Goal: Information Seeking & Learning: Learn about a topic

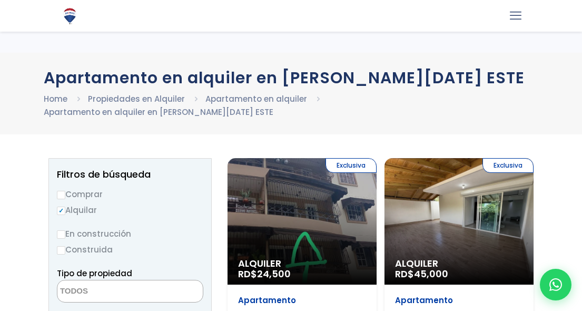
select select
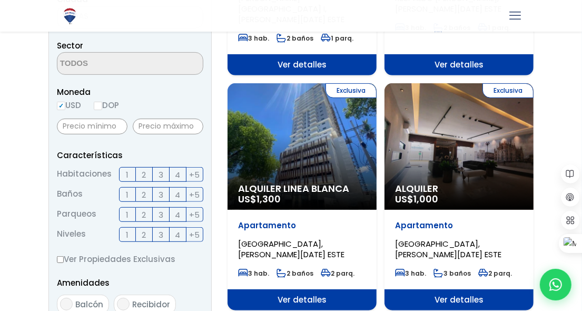
scroll to position [320, 0]
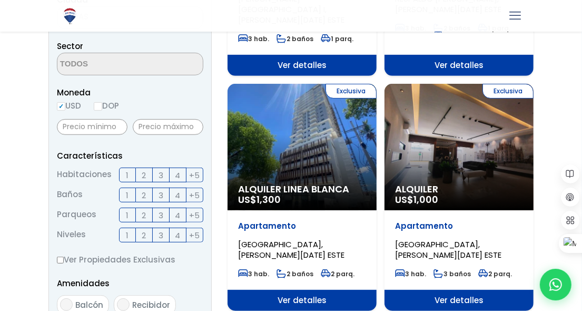
click at [146, 167] on label "2" at bounding box center [144, 174] width 17 height 15
click at [0, 0] on input "2" at bounding box center [0, 0] width 0 height 0
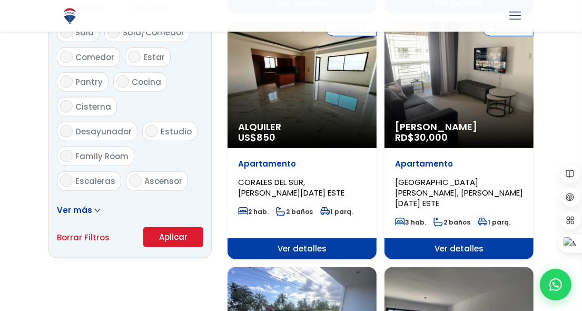
scroll to position [618, 0]
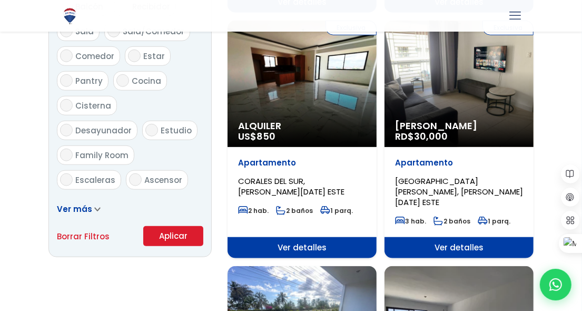
click at [158, 226] on button "Aplicar" at bounding box center [173, 236] width 60 height 20
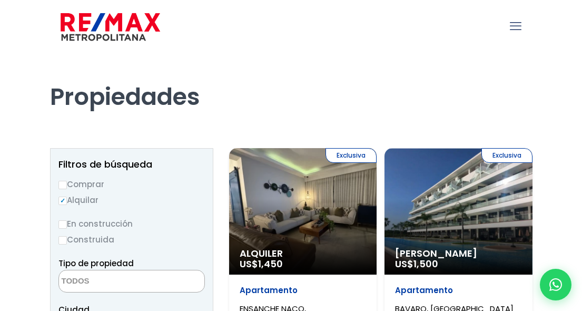
select select
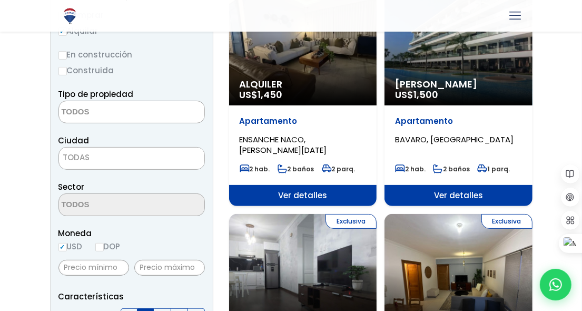
scroll to position [171, 0]
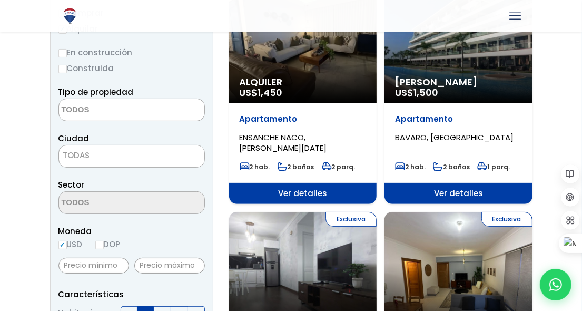
click at [107, 245] on label "DOP" at bounding box center [107, 243] width 25 height 13
click at [0, 0] on input "DOP" at bounding box center [0, 0] width 0 height 0
click at [100, 244] on input "DOP" at bounding box center [99, 245] width 8 height 8
radio input "true"
click at [145, 262] on input "text" at bounding box center [169, 265] width 71 height 16
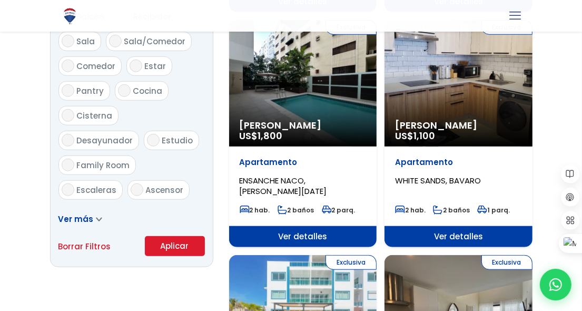
scroll to position [598, 0]
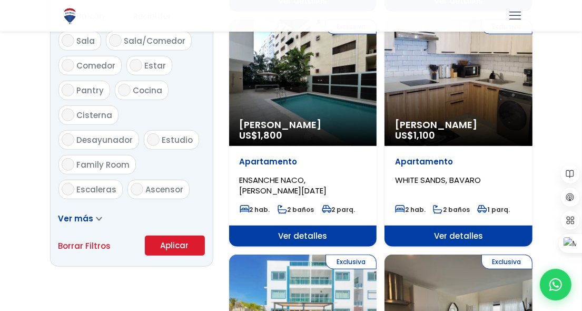
type input "18,000"
click at [166, 240] on button "Aplicar" at bounding box center [175, 245] width 60 height 20
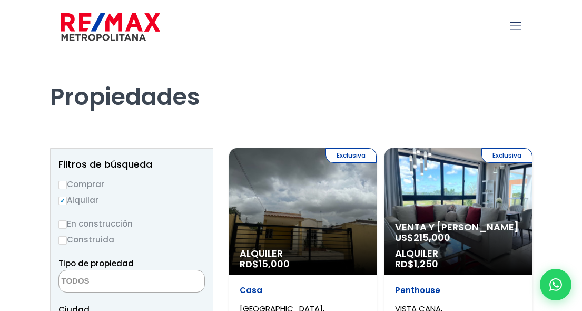
select select
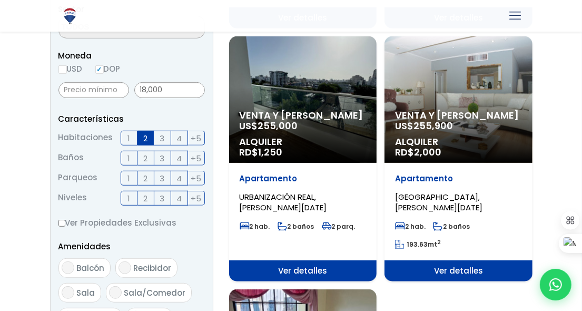
scroll to position [344, 0]
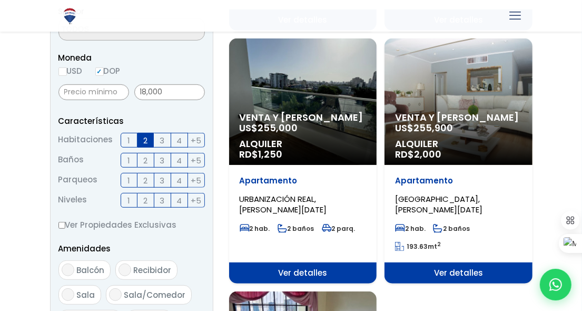
click at [158, 137] on label "3" at bounding box center [162, 140] width 17 height 15
click at [0, 0] on input "3" at bounding box center [0, 0] width 0 height 0
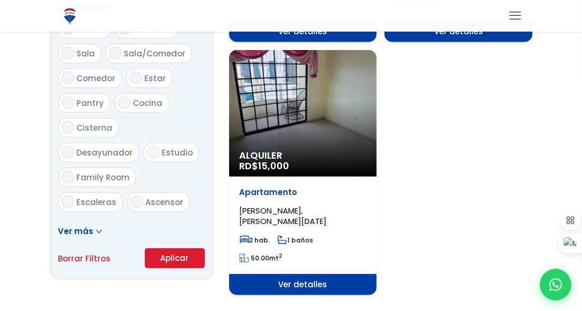
scroll to position [586, 0]
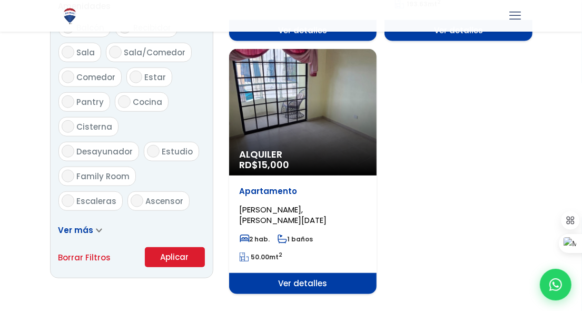
click at [164, 249] on button "Aplicar" at bounding box center [175, 257] width 60 height 20
click at [165, 249] on button "Aplicar" at bounding box center [175, 257] width 60 height 20
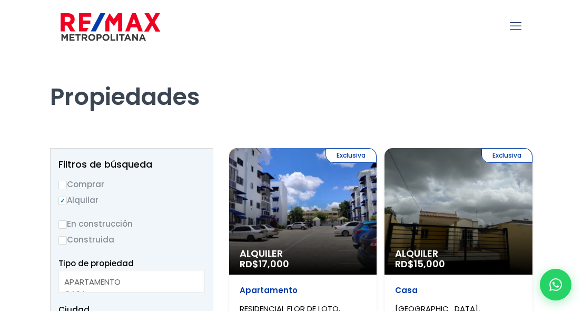
select select
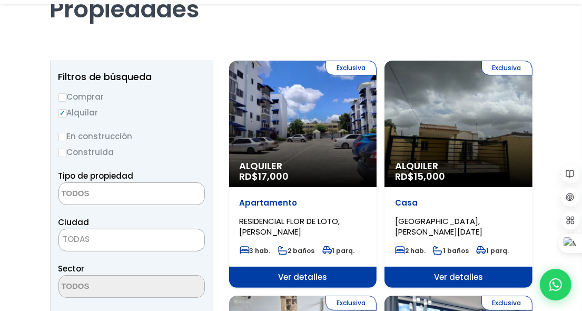
scroll to position [91, 0]
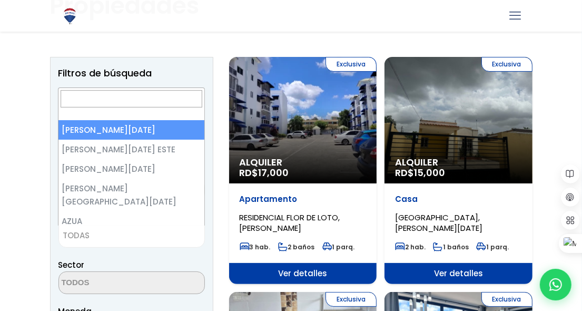
click at [117, 238] on span "TODAS" at bounding box center [131, 235] width 145 height 15
select select "1"
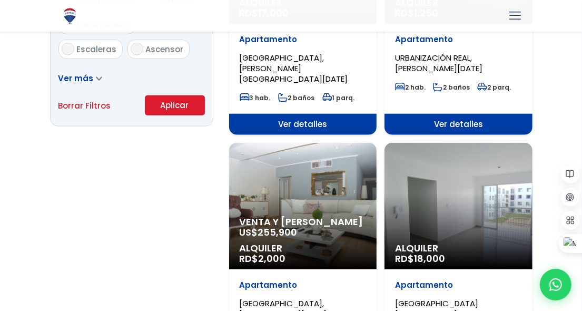
scroll to position [738, 0]
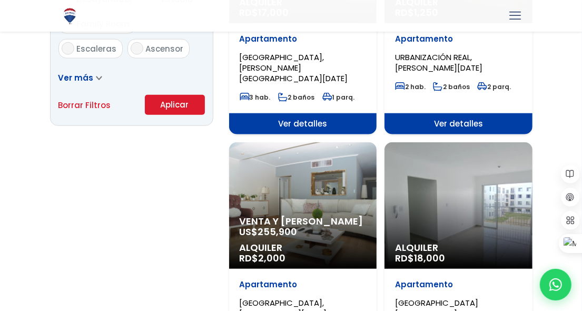
click at [180, 106] on button "Aplicar" at bounding box center [175, 105] width 60 height 20
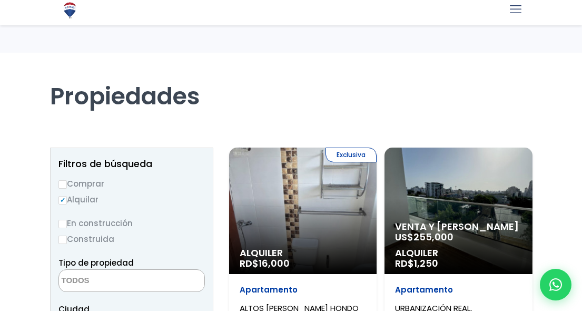
select select
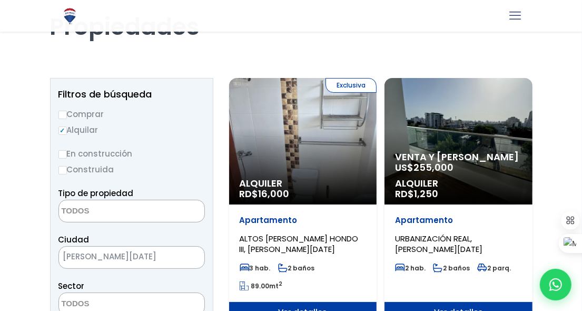
scroll to position [71, 0]
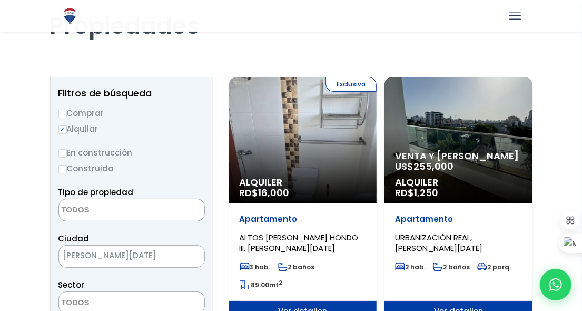
click at [329, 136] on div "Exclusiva Alquiler RD$ 16,000" at bounding box center [303, 140] width 148 height 126
click at [332, 245] on span "ALTOS DE ARROYO HONDO III, SANTO DOMINGO DE GUZMÁN" at bounding box center [299, 243] width 119 height 22
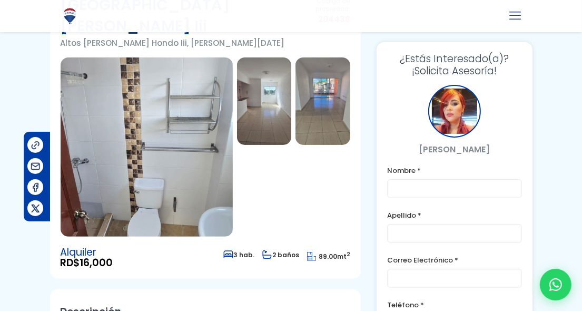
scroll to position [107, 0]
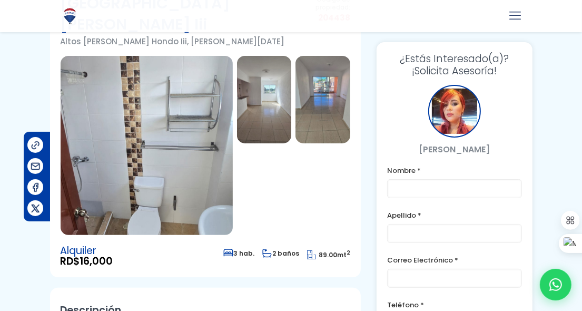
click at [270, 84] on img at bounding box center [264, 99] width 55 height 87
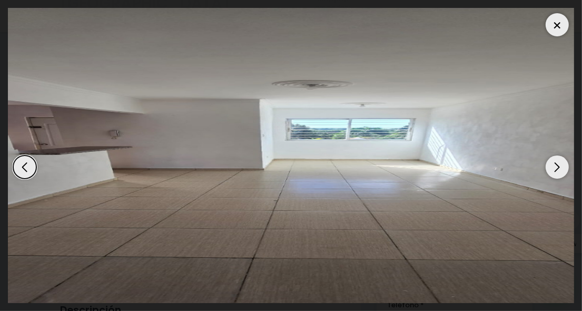
click at [547, 164] on div "Next slide" at bounding box center [556, 166] width 23 height 23
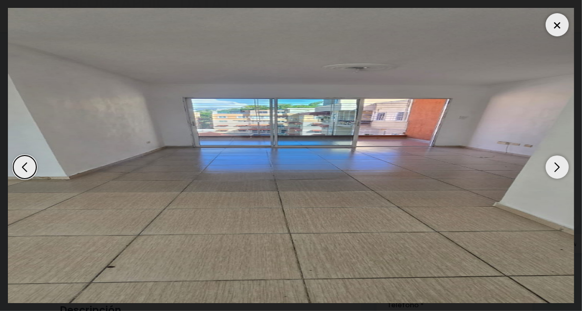
click at [547, 164] on div "Next slide" at bounding box center [556, 166] width 23 height 23
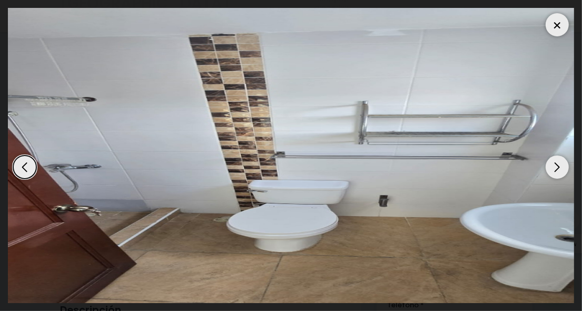
click at [547, 164] on div "Next slide" at bounding box center [556, 166] width 23 height 23
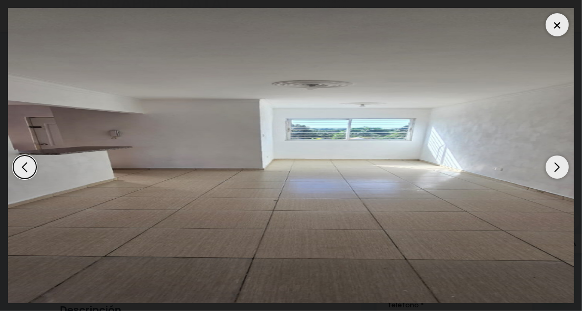
click at [547, 164] on div "Next slide" at bounding box center [556, 166] width 23 height 23
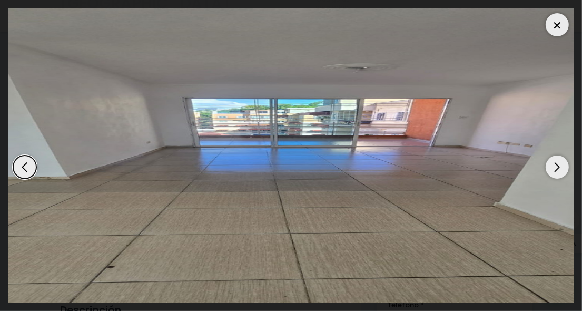
click at [549, 22] on div at bounding box center [556, 24] width 23 height 23
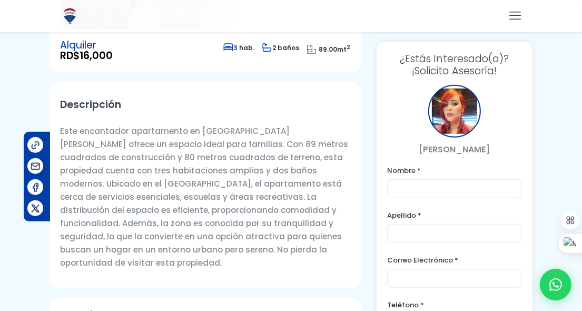
scroll to position [314, 0]
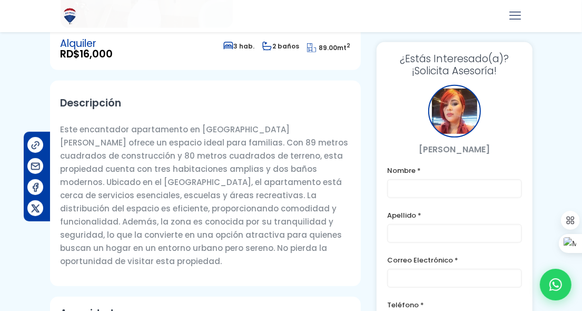
drag, startPoint x: 200, startPoint y: 108, endPoint x: 294, endPoint y: 97, distance: 95.0
click at [294, 97] on div "Descripción Este encantador apartamento en Altos de Arroyo Hondo III ofrece un …" at bounding box center [205, 183] width 311 height 205
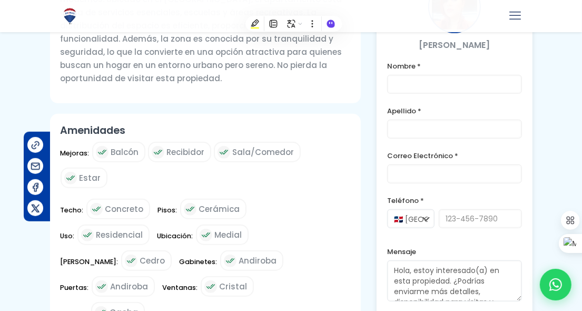
scroll to position [500, 0]
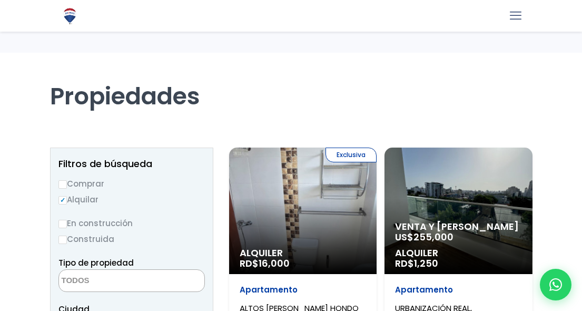
select select
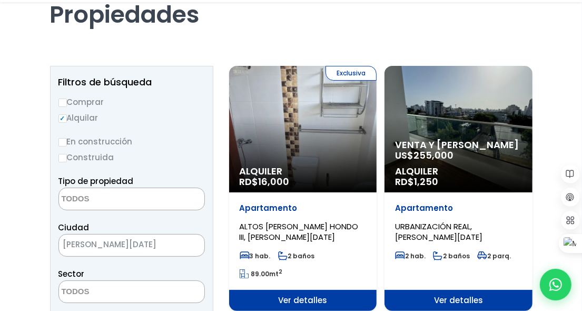
scroll to position [83, 0]
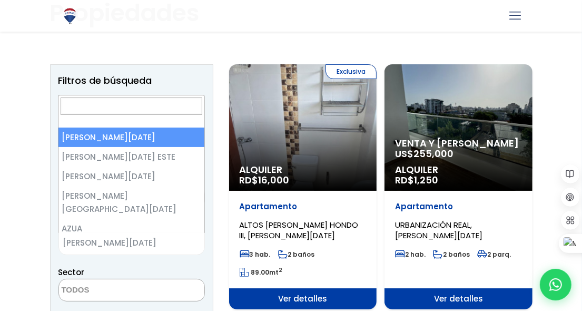
click at [113, 251] on span "× [PERSON_NAME][DATE]" at bounding box center [131, 243] width 146 height 23
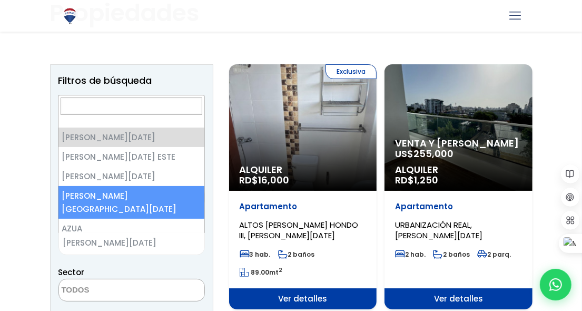
select select "150"
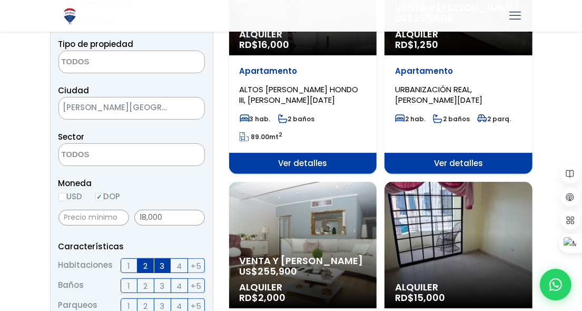
scroll to position [222, 0]
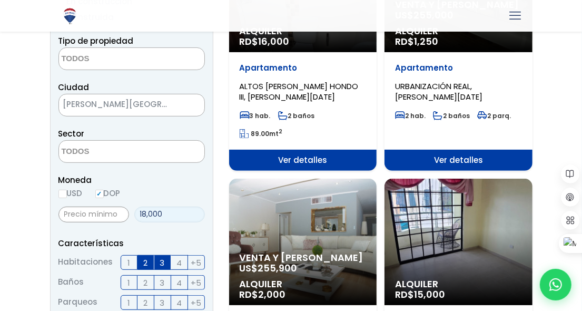
click at [146, 214] on input "18,000" at bounding box center [169, 214] width 71 height 16
type input "1"
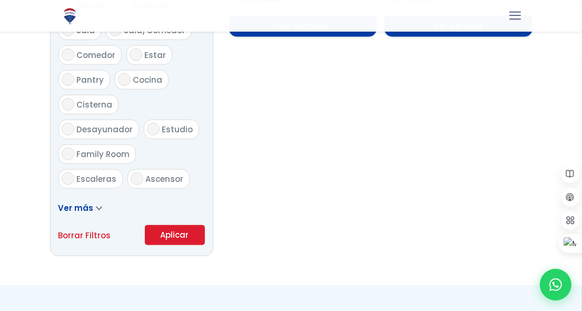
scroll to position [613, 0]
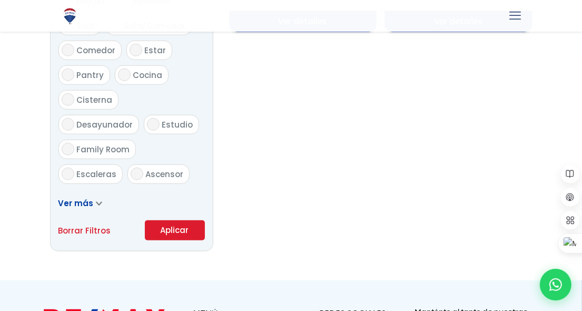
type input "20,000"
click at [163, 224] on button "Aplicar" at bounding box center [175, 230] width 60 height 20
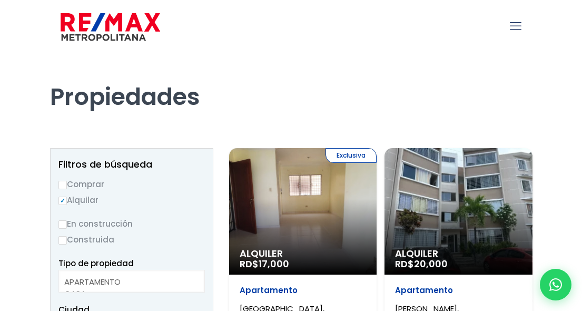
select select
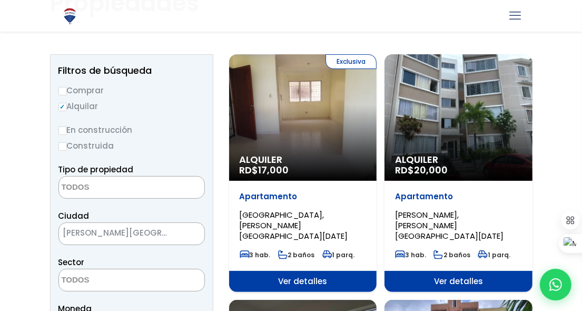
scroll to position [94, 0]
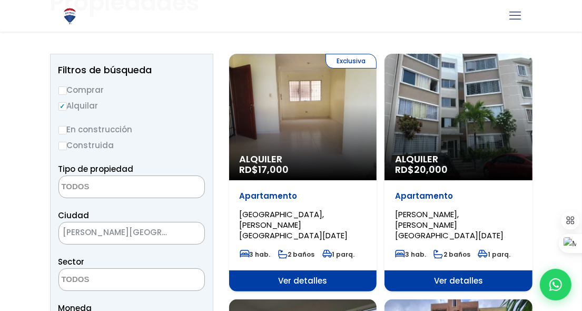
click at [422, 193] on p "Apartamento" at bounding box center [458, 196] width 127 height 11
click at [448, 270] on span "Ver detalles" at bounding box center [458, 280] width 148 height 21
click at [460, 71] on div "Alquiler RD$ 20,000" at bounding box center [458, 117] width 148 height 126
click at [436, 156] on span "Alquiler" at bounding box center [458, 159] width 127 height 11
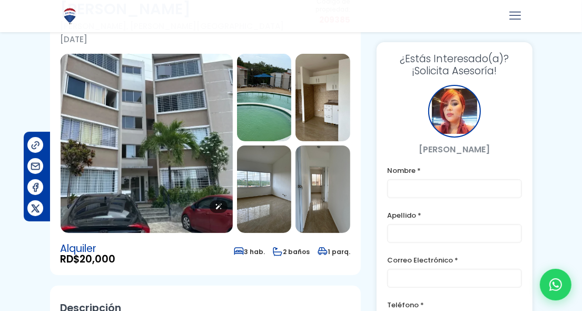
click at [177, 132] on img at bounding box center [147, 143] width 172 height 179
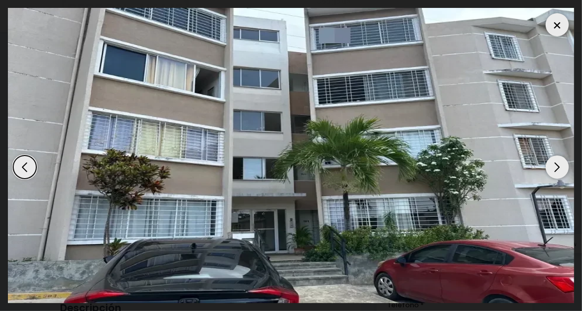
click at [555, 165] on div "Next slide" at bounding box center [556, 166] width 23 height 23
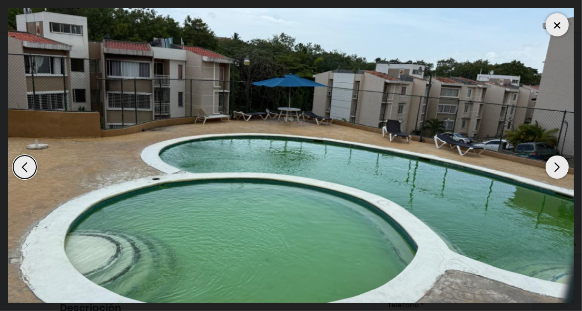
click at [555, 165] on div "Next slide" at bounding box center [556, 166] width 23 height 23
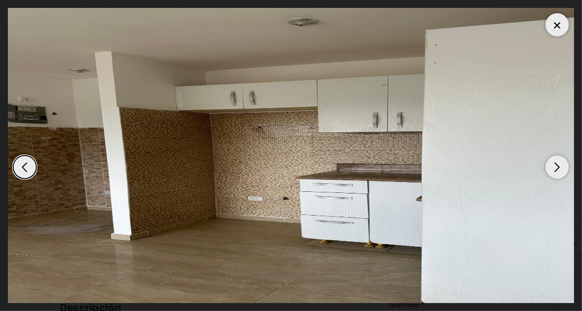
click at [555, 165] on div "Next slide" at bounding box center [556, 166] width 23 height 23
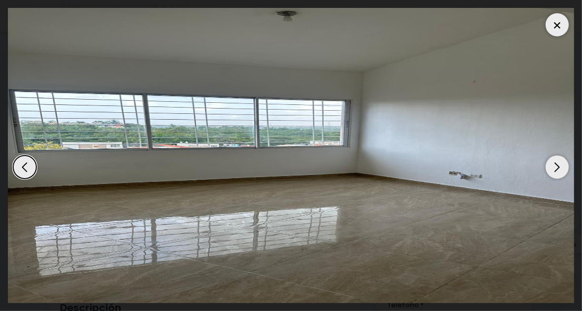
click at [555, 165] on div "Next slide" at bounding box center [556, 166] width 23 height 23
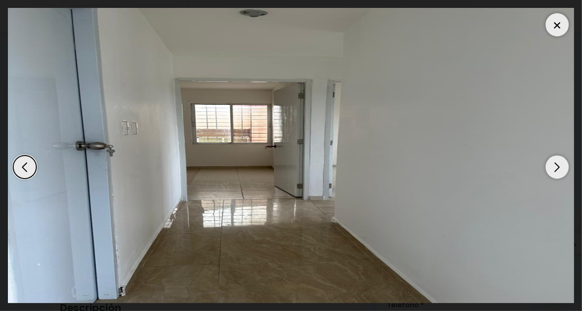
click at [555, 165] on div "Next slide" at bounding box center [556, 166] width 23 height 23
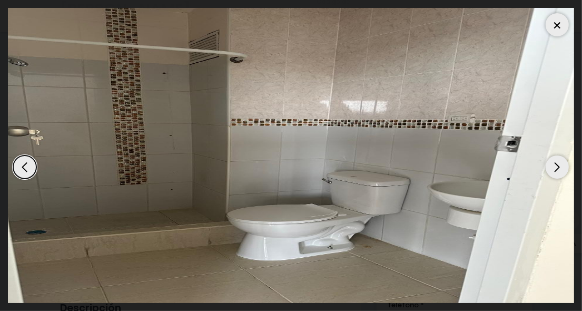
click at [555, 165] on div "Next slide" at bounding box center [556, 166] width 23 height 23
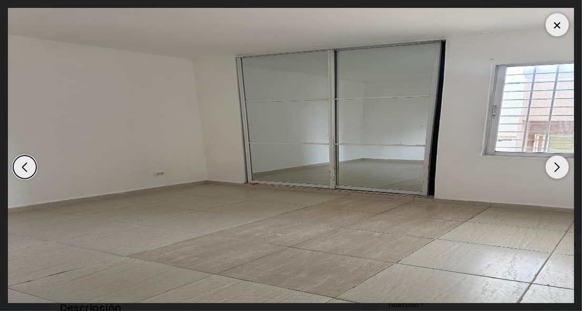
click at [555, 165] on div "Next slide" at bounding box center [556, 166] width 23 height 23
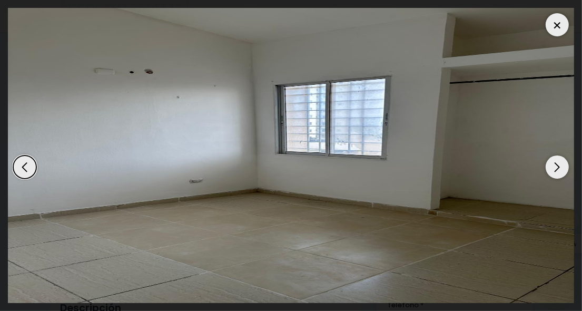
click at [555, 165] on div "Next slide" at bounding box center [556, 166] width 23 height 23
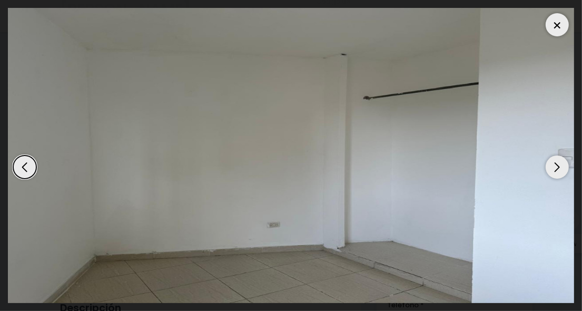
click at [555, 165] on div "Next slide" at bounding box center [556, 166] width 23 height 23
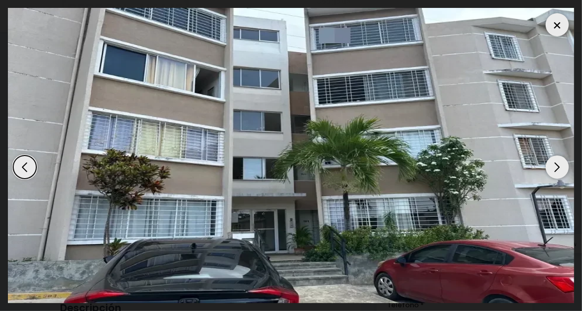
click at [555, 165] on div "Next slide" at bounding box center [556, 166] width 23 height 23
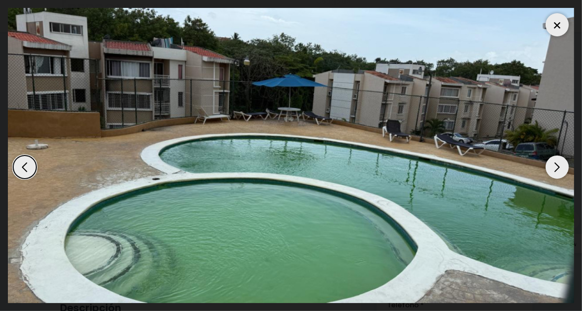
click at [557, 23] on div at bounding box center [556, 24] width 23 height 23
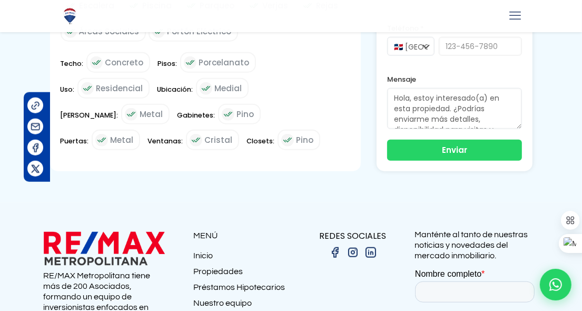
scroll to position [753, 0]
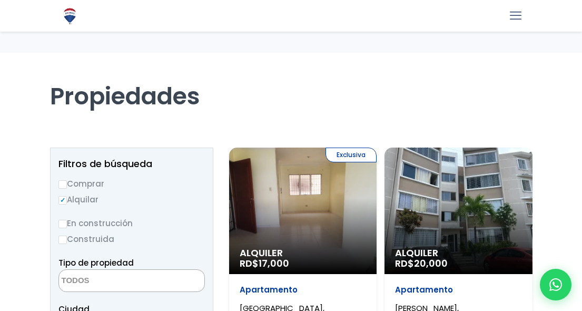
select select
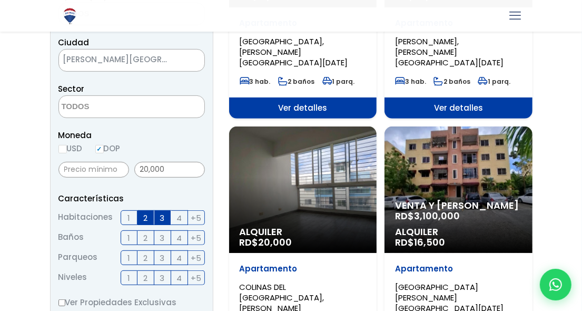
scroll to position [305, 0]
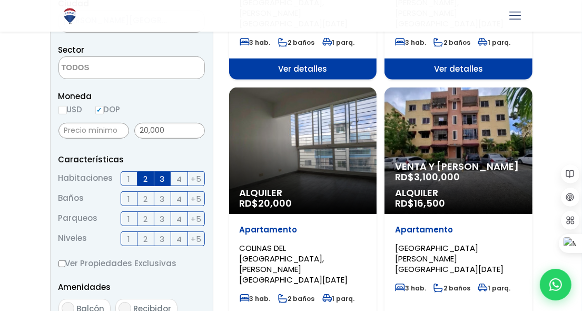
click at [438, 144] on div "Venta y Alquiler RD$ 3,100,000 Alquiler RD$ 16,500" at bounding box center [458, 150] width 148 height 126
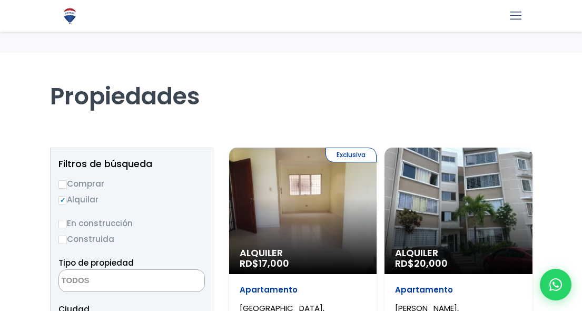
select select
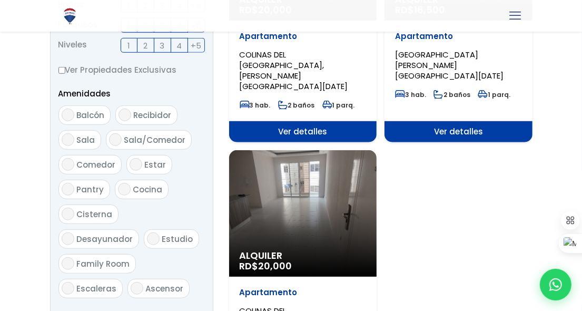
click at [312, 173] on div "Alquiler RD$ 20,000" at bounding box center [303, 213] width 148 height 126
